Goal: Task Accomplishment & Management: Manage account settings

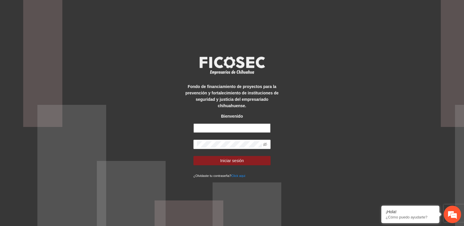
click at [220, 129] on input "text" at bounding box center [232, 127] width 77 height 9
paste input "**********"
type input "**********"
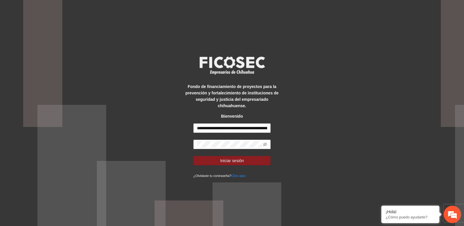
click at [222, 151] on form "**********" at bounding box center [232, 150] width 77 height 55
click at [217, 160] on button "Iniciar sesión" at bounding box center [232, 160] width 77 height 9
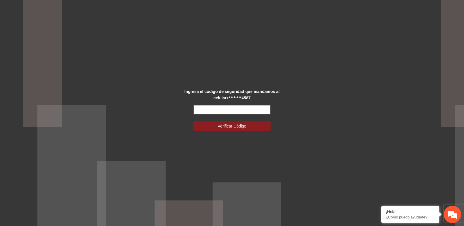
click at [196, 110] on input "text" at bounding box center [232, 109] width 77 height 9
paste input "******"
type input "******"
click at [194, 121] on button "Verificar Código" at bounding box center [232, 125] width 77 height 9
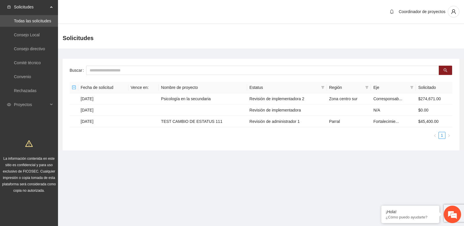
click at [99, 53] on main "Buscar Fecha de solicitud Vence en: Nombre de proyecto Estatus Región Eje Solic…" at bounding box center [261, 102] width 406 height 108
click at [116, 121] on td "[DATE]" at bounding box center [103, 121] width 50 height 11
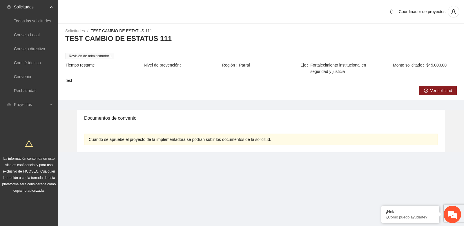
click at [125, 88] on div "Solicitudes / TEST CAMBIO DE ESTATUS 111 / TEST CAMBIO DE ESTATUS 111 Revisión …" at bounding box center [261, 61] width 406 height 67
click at [99, 41] on h3 "TEST CAMBIO DE ESTATUS 111" at bounding box center [261, 38] width 392 height 9
click at [157, 85] on td "test" at bounding box center [261, 81] width 392 height 9
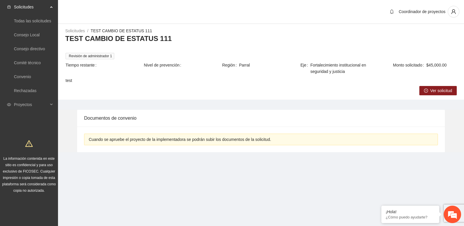
click at [152, 122] on div "Documentos de convenio" at bounding box center [261, 118] width 354 height 17
click at [49, 104] on div "Proyectos" at bounding box center [29, 105] width 58 height 12
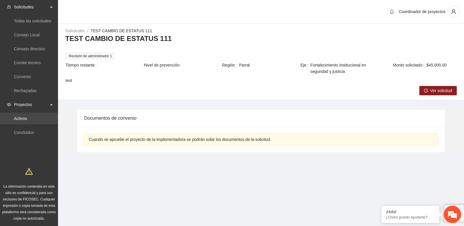
click at [27, 118] on link "Activos" at bounding box center [20, 118] width 13 height 5
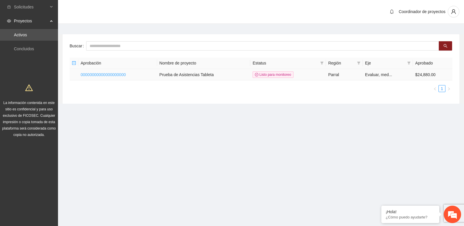
click at [97, 75] on link "00000000000000000000" at bounding box center [103, 74] width 45 height 5
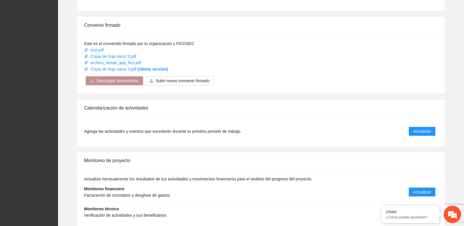
scroll to position [331, 0]
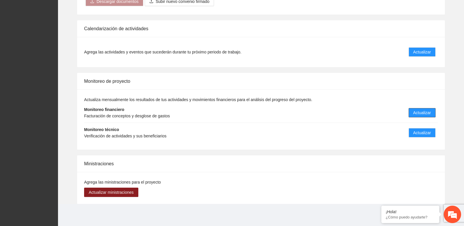
click at [416, 111] on span "Actualizar" at bounding box center [422, 112] width 18 height 6
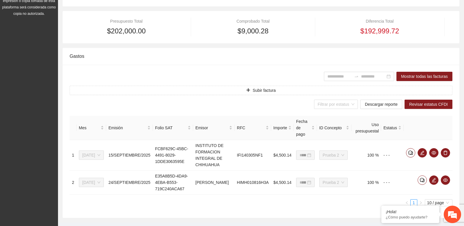
scroll to position [140, 0]
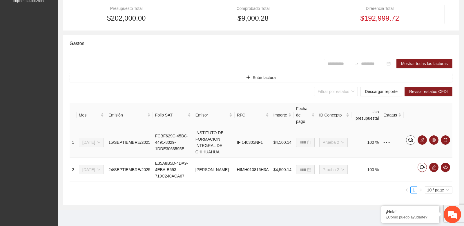
click at [411, 138] on icon "comment" at bounding box center [411, 140] width 5 height 5
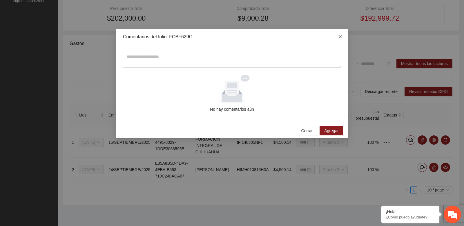
click at [341, 37] on icon "close" at bounding box center [340, 36] width 3 height 3
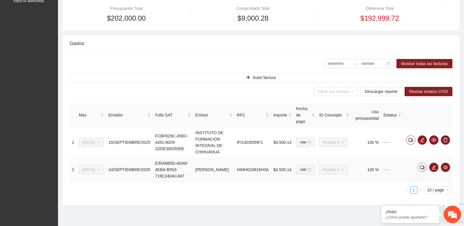
click at [421, 165] on icon "comment" at bounding box center [422, 167] width 5 height 5
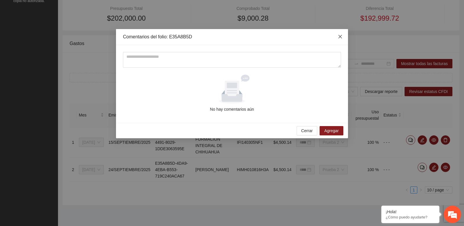
click at [342, 35] on icon "close" at bounding box center [340, 36] width 5 height 5
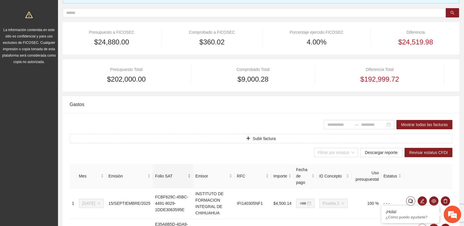
scroll to position [37, 0]
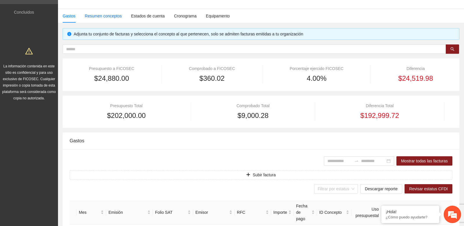
click at [103, 18] on div "Resumen conceptos" at bounding box center [103, 16] width 37 height 6
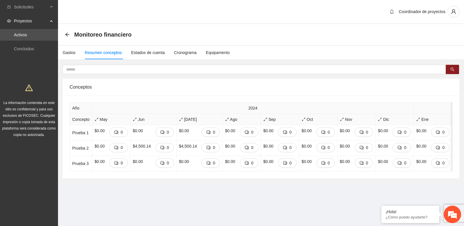
scroll to position [0, 0]
click at [122, 148] on button "4" at bounding box center [118, 147] width 19 height 9
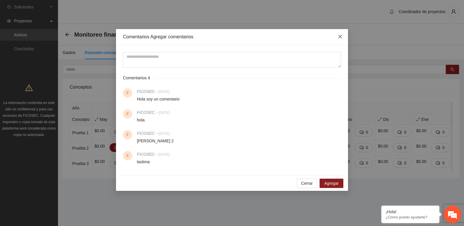
click at [340, 35] on icon "close" at bounding box center [340, 36] width 5 height 5
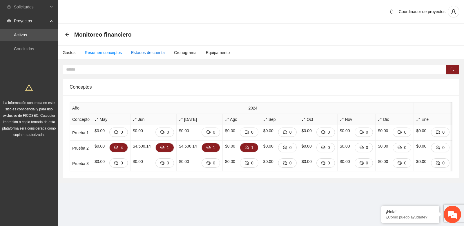
click at [149, 52] on div "Estados de cuenta" at bounding box center [148, 52] width 34 height 6
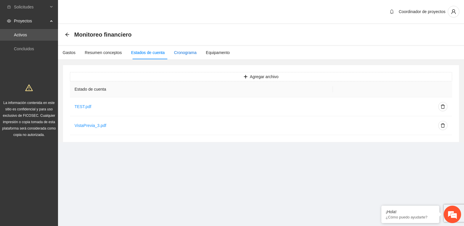
click at [180, 54] on div "Cronograma" at bounding box center [185, 52] width 23 height 6
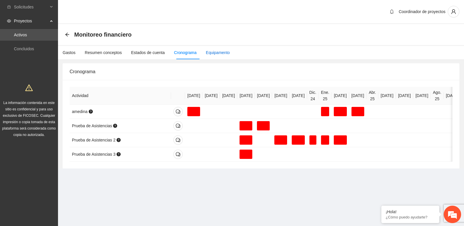
click at [220, 54] on div "Equipamento" at bounding box center [218, 52] width 24 height 6
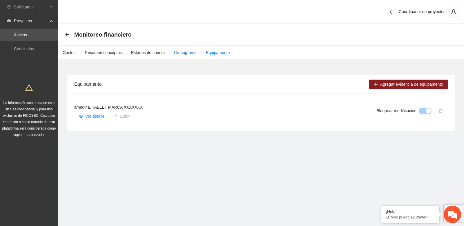
click at [194, 50] on div "Cronograma" at bounding box center [185, 52] width 23 height 6
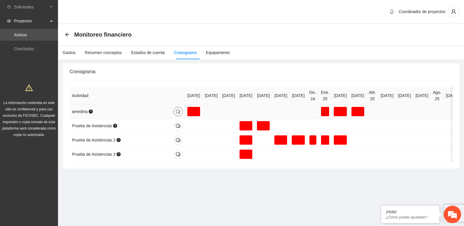
click at [178, 112] on icon "comment" at bounding box center [178, 111] width 5 height 5
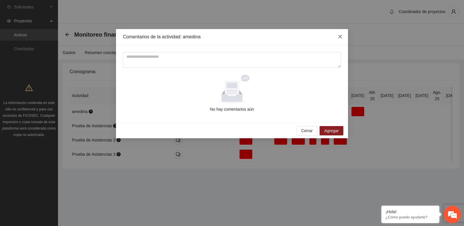
click at [341, 36] on icon "close" at bounding box center [340, 36] width 3 height 3
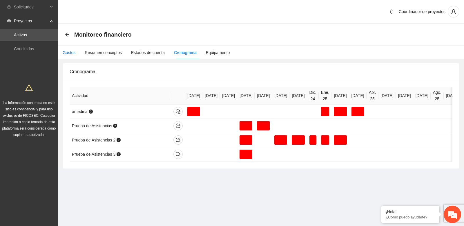
click at [70, 52] on div "Gastos" at bounding box center [69, 52] width 13 height 6
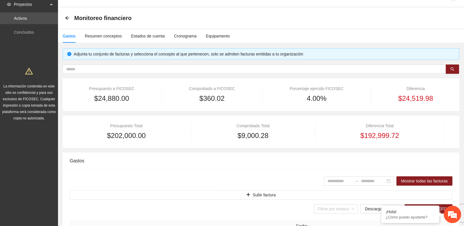
scroll to position [5, 0]
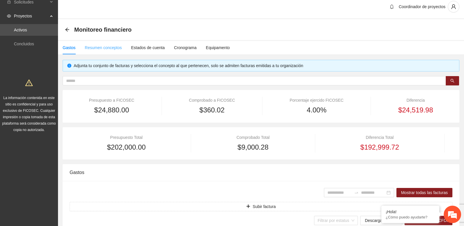
click at [107, 44] on div "Resumen conceptos" at bounding box center [103, 47] width 37 height 13
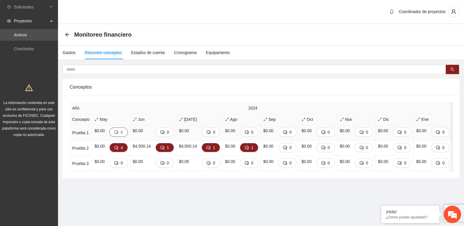
click at [122, 134] on button "0" at bounding box center [118, 131] width 19 height 9
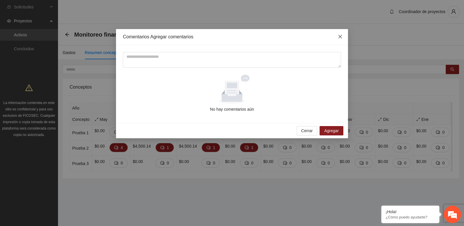
click at [340, 36] on icon "close" at bounding box center [340, 36] width 3 height 3
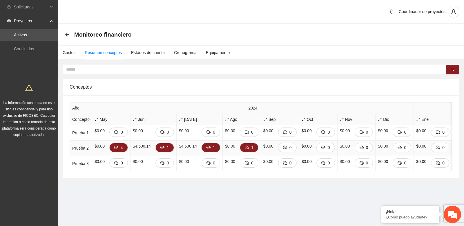
click at [215, 146] on span "1" at bounding box center [214, 147] width 2 height 6
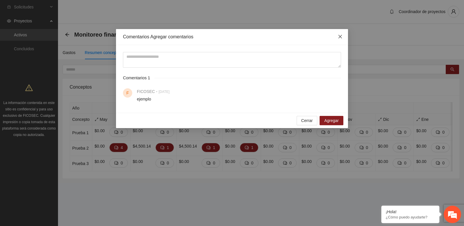
click at [342, 38] on icon "close" at bounding box center [340, 36] width 5 height 5
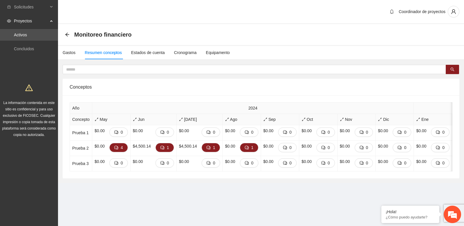
click at [158, 39] on div "Monitoreo financiero" at bounding box center [261, 35] width 392 height 12
click at [165, 149] on span "comment" at bounding box center [162, 147] width 4 height 5
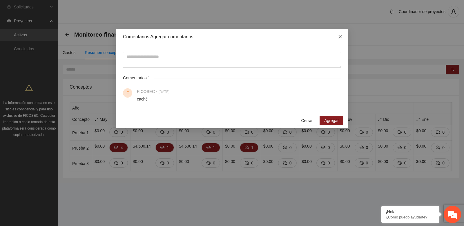
click at [339, 39] on icon "close" at bounding box center [340, 36] width 5 height 5
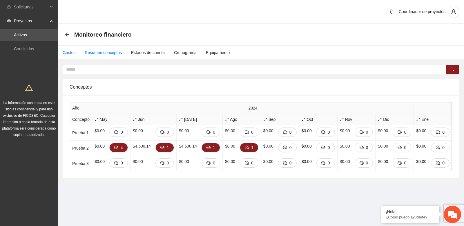
click at [72, 50] on div "Gastos" at bounding box center [69, 52] width 13 height 6
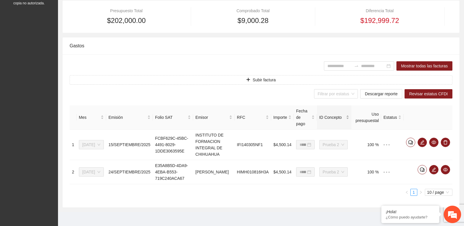
scroll to position [139, 0]
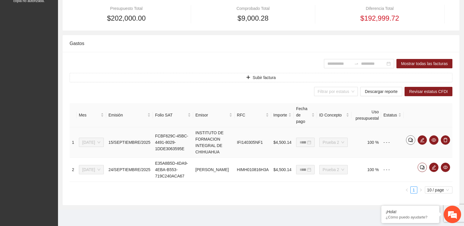
click at [412, 138] on icon "comment" at bounding box center [411, 140] width 5 height 5
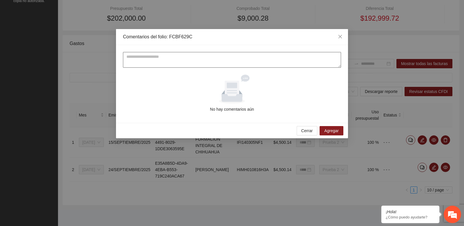
click at [170, 62] on textarea at bounding box center [232, 60] width 218 height 16
type textarea "**********"
click at [329, 128] on span "Agregar" at bounding box center [331, 130] width 15 height 6
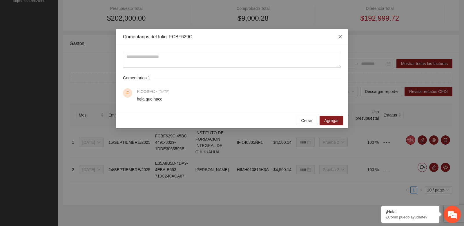
click at [341, 35] on icon "close" at bounding box center [340, 36] width 5 height 5
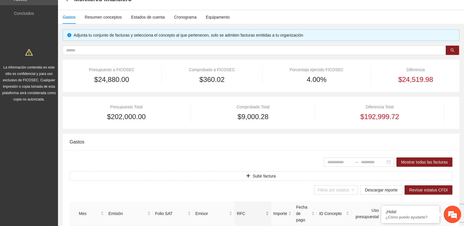
scroll to position [0, 0]
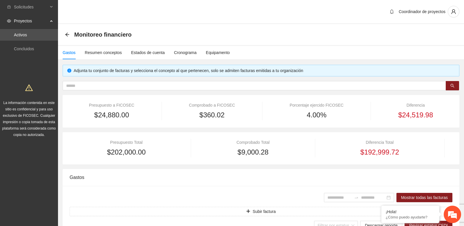
click at [231, 20] on div "Coordinador de proyectos" at bounding box center [261, 12] width 406 height 24
click at [64, 34] on div "Monitoreo financiero" at bounding box center [261, 34] width 406 height 21
click at [69, 35] on icon "arrow-left" at bounding box center [67, 34] width 5 height 5
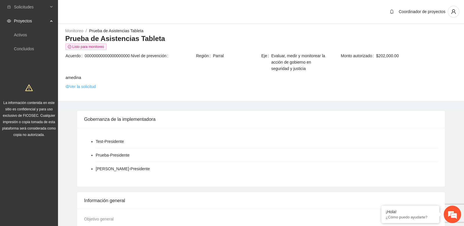
click at [90, 87] on link "Ver la solicitud" at bounding box center [81, 86] width 30 height 6
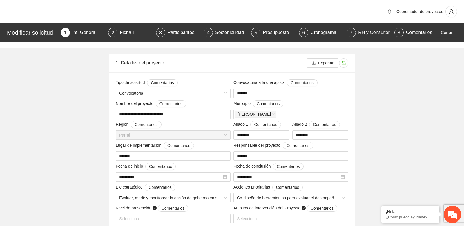
click at [370, 32] on div "RH y Consultores" at bounding box center [378, 32] width 41 height 9
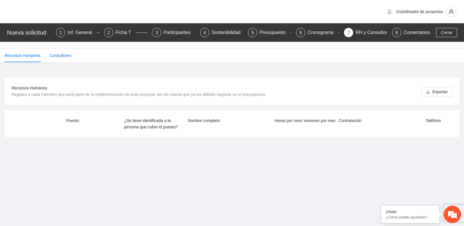
click at [67, 54] on div "Consultores" at bounding box center [61, 55] width 22 height 6
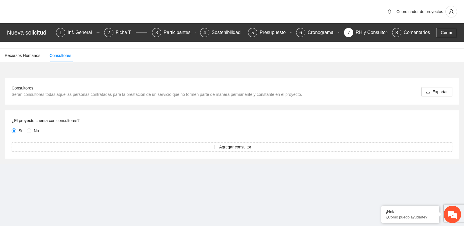
click at [32, 132] on span "No" at bounding box center [36, 130] width 10 height 6
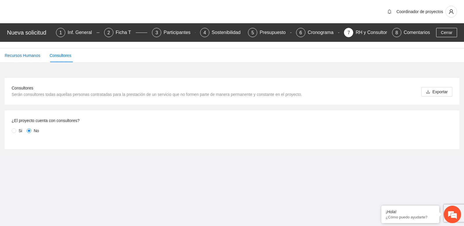
click at [35, 55] on div "Recursos Humanos" at bounding box center [23, 55] width 36 height 6
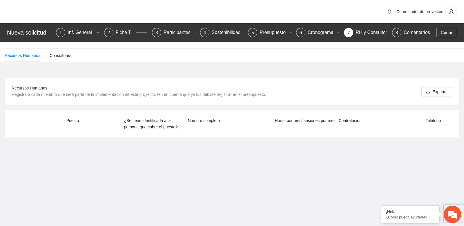
click at [58, 69] on div "Recursos Humanos Registra a cada miembro que será parte de la implementación de…" at bounding box center [232, 105] width 464 height 75
click at [450, 13] on icon "user" at bounding box center [451, 11] width 5 height 5
click at [431, 34] on span "Cerrar sesión" at bounding box center [435, 33] width 37 height 6
